Goal: Find specific page/section: Find specific page/section

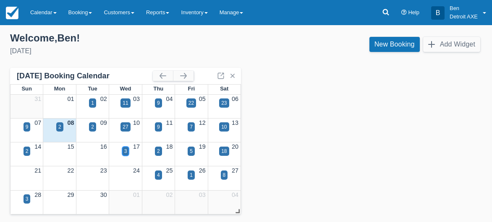
click at [123, 154] on div "3" at bounding box center [125, 151] width 7 height 9
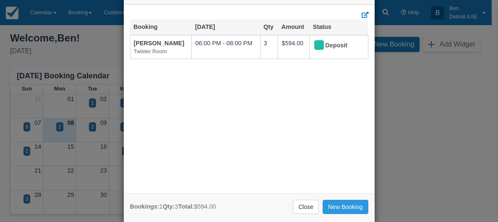
scroll to position [44, 0]
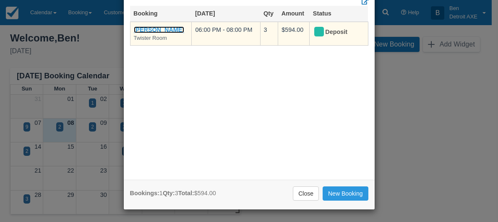
click at [157, 31] on link "Shawn Carter" at bounding box center [159, 29] width 51 height 7
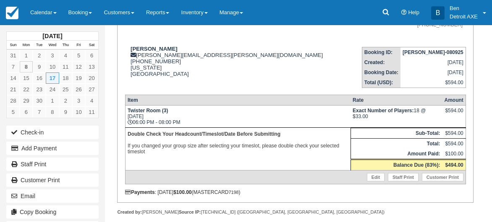
scroll to position [99, 0]
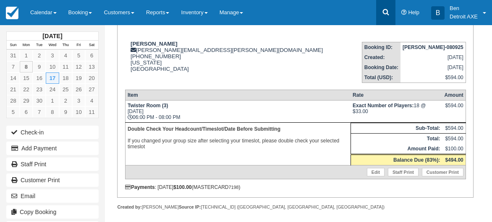
click at [387, 12] on icon at bounding box center [385, 12] width 6 height 6
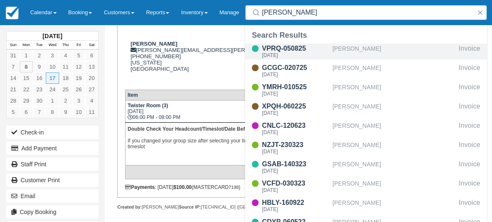
type input "strom"
click at [360, 52] on div "Lindsey Strom" at bounding box center [393, 52] width 123 height 16
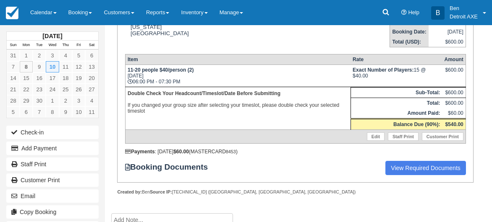
scroll to position [144, 0]
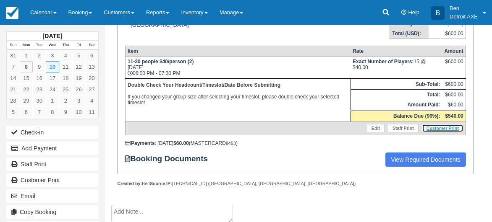
click at [442, 133] on link "Customer Print" at bounding box center [443, 128] width 42 height 8
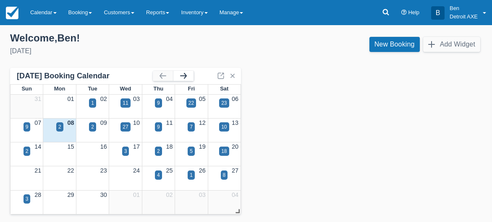
click at [189, 80] on button "button" at bounding box center [183, 76] width 20 height 10
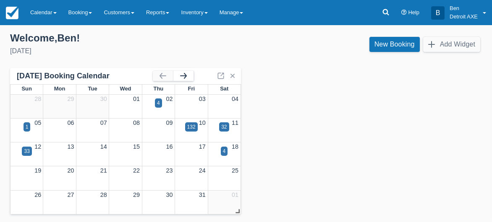
click at [181, 73] on button "button" at bounding box center [183, 76] width 20 height 10
